Goal: Information Seeking & Learning: Learn about a topic

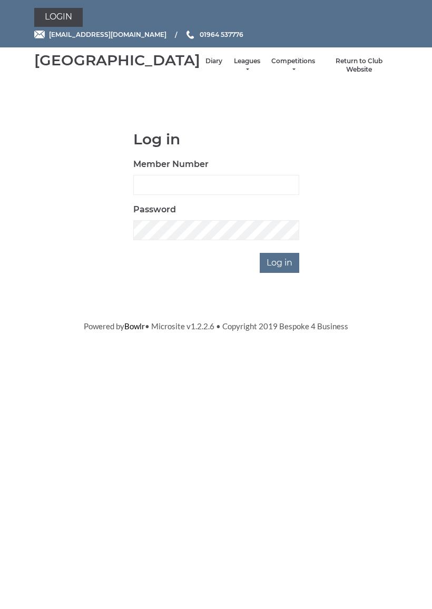
click at [296, 271] on input "Log in" at bounding box center [280, 263] width 40 height 20
click at [289, 273] on input "Log in" at bounding box center [280, 263] width 40 height 20
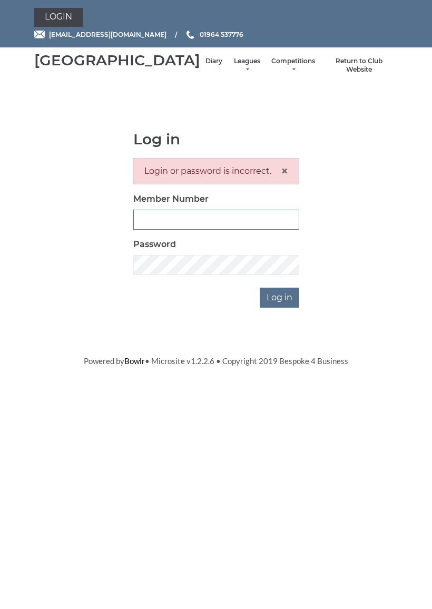
type input "0927"
click at [280, 308] on input "Log in" at bounding box center [280, 298] width 40 height 20
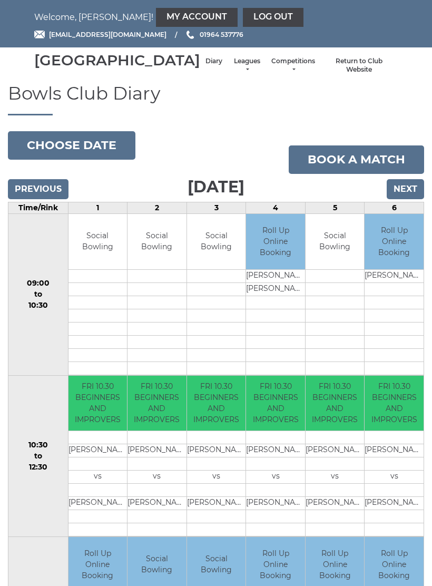
click at [233, 70] on link "Leagues" at bounding box center [247, 65] width 28 height 17
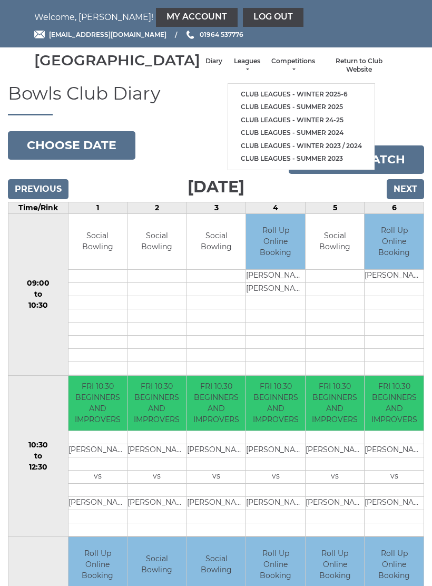
click at [275, 92] on link "Club leagues - Winter 2025-6" at bounding box center [301, 94] width 147 height 13
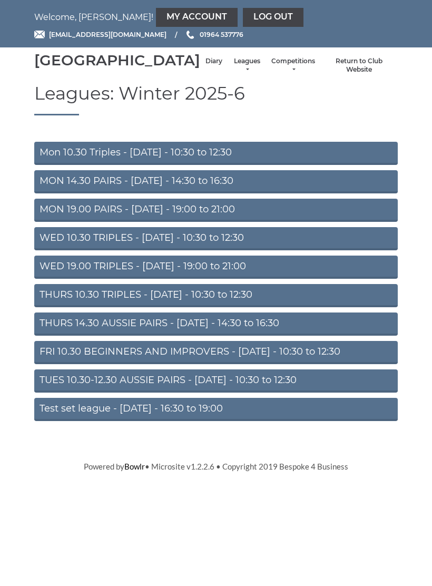
click at [262, 336] on link "THURS 14.30 AUSSIE PAIRS - Thursday - 14:30 to 16:30" at bounding box center [216, 324] width 364 height 23
click at [225, 307] on link "THURS 10.30 TRIPLES - Thursday - 10:30 to 12:30" at bounding box center [216, 295] width 364 height 23
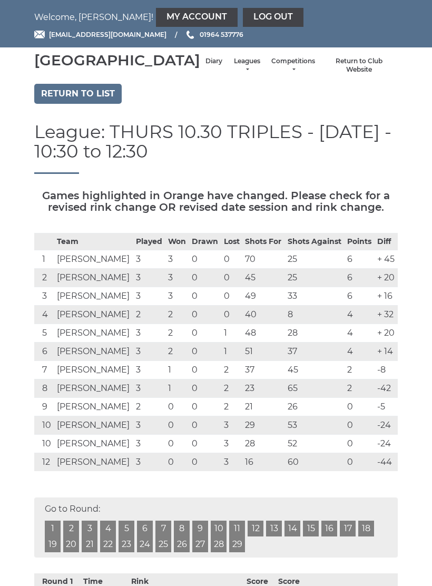
click at [156, 13] on link "My Account" at bounding box center [197, 17] width 82 height 19
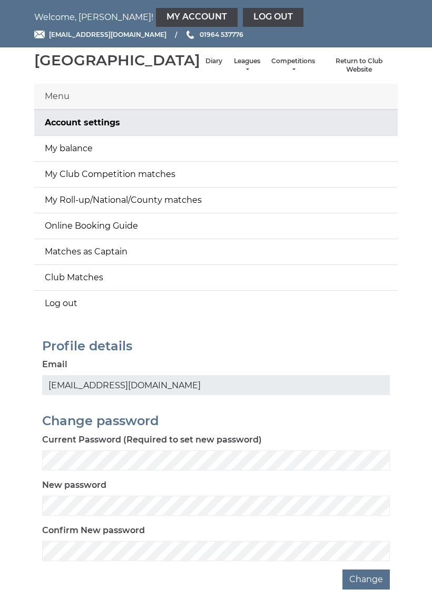
click at [80, 157] on link "My balance" at bounding box center [216, 148] width 364 height 25
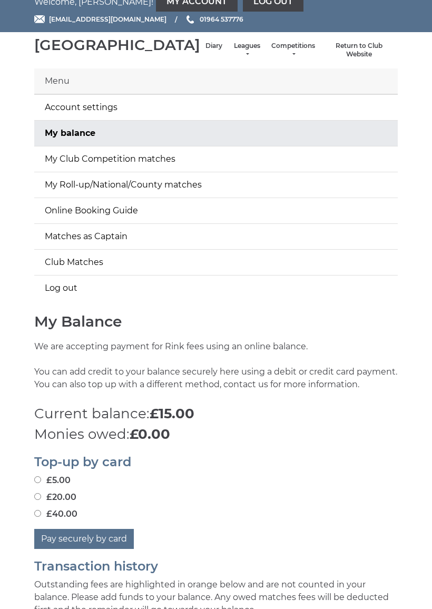
scroll to position [15, 0]
click at [233, 57] on link "Leagues" at bounding box center [247, 50] width 28 height 17
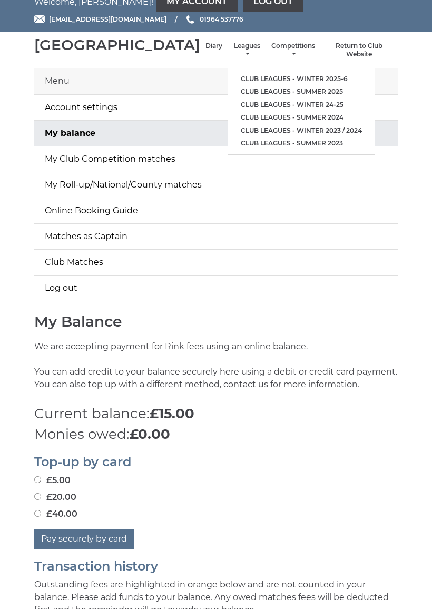
click at [242, 79] on link "Club leagues - Winter 2025-6" at bounding box center [301, 79] width 147 height 13
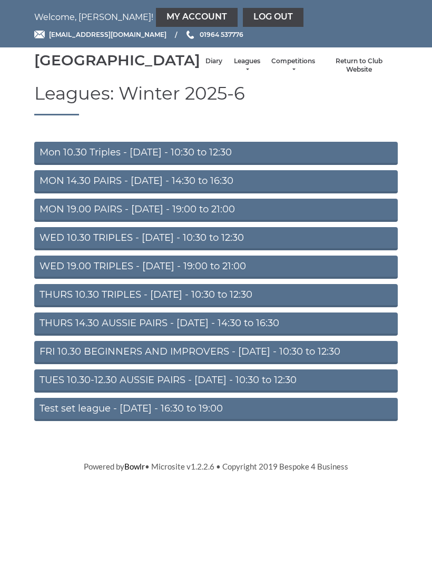
click at [202, 161] on link "Mon 10.30 Triples - Monday - 10:30 to 12:30" at bounding box center [216, 153] width 364 height 23
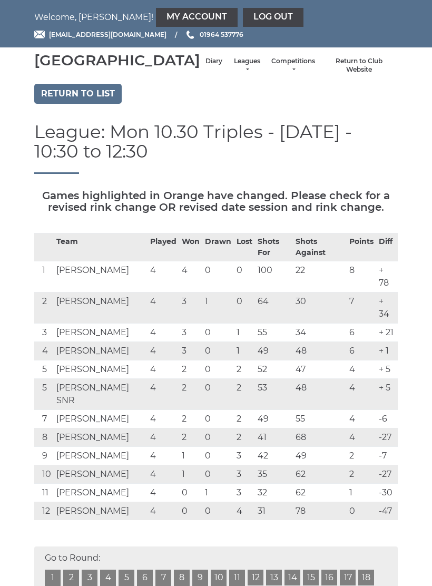
click at [233, 72] on link "Leagues" at bounding box center [247, 65] width 28 height 17
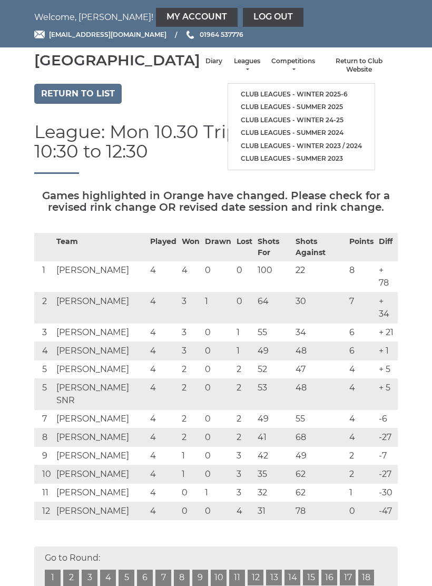
click at [378, 106] on div "Return to list" at bounding box center [215, 95] width 379 height 23
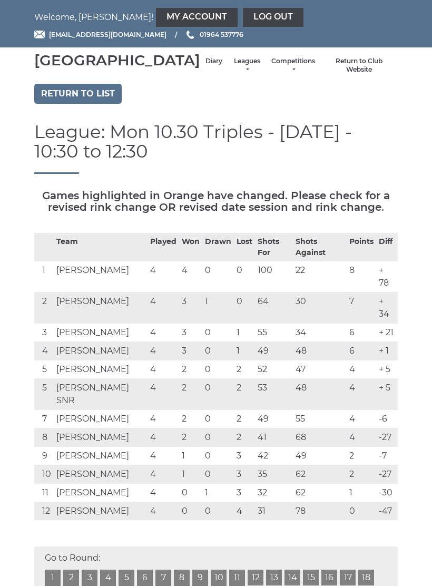
click at [86, 104] on link "Return to list" at bounding box center [77, 94] width 87 height 20
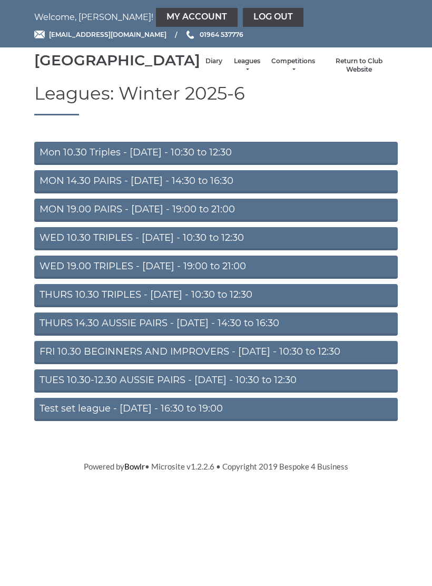
click at [250, 307] on link "THURS 10.30 TRIPLES - [DATE] - 10:30 to 12:30" at bounding box center [216, 295] width 364 height 23
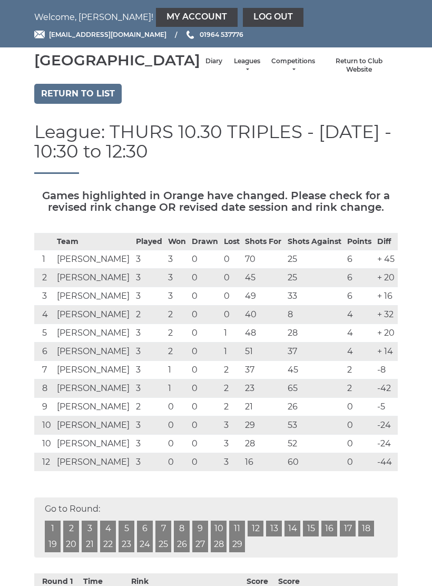
click at [243, 20] on link "Log out" at bounding box center [273, 17] width 61 height 19
